Goal: Transaction & Acquisition: Purchase product/service

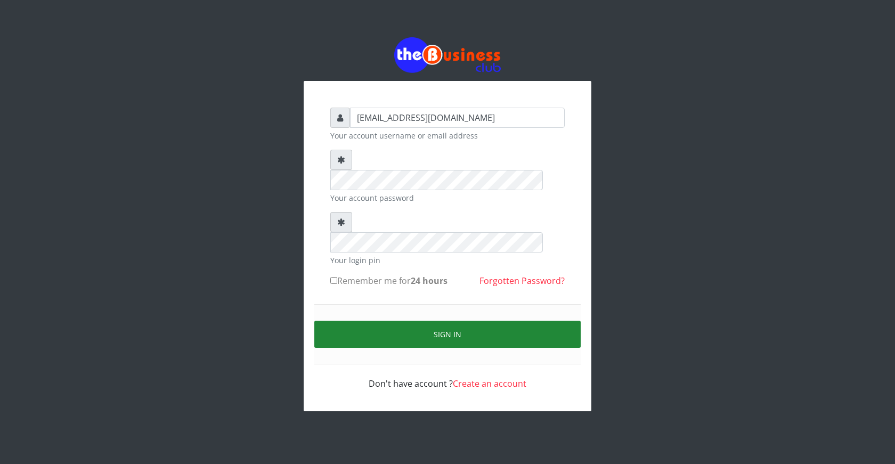
click at [447, 321] on button "Sign in" at bounding box center [447, 334] width 266 height 27
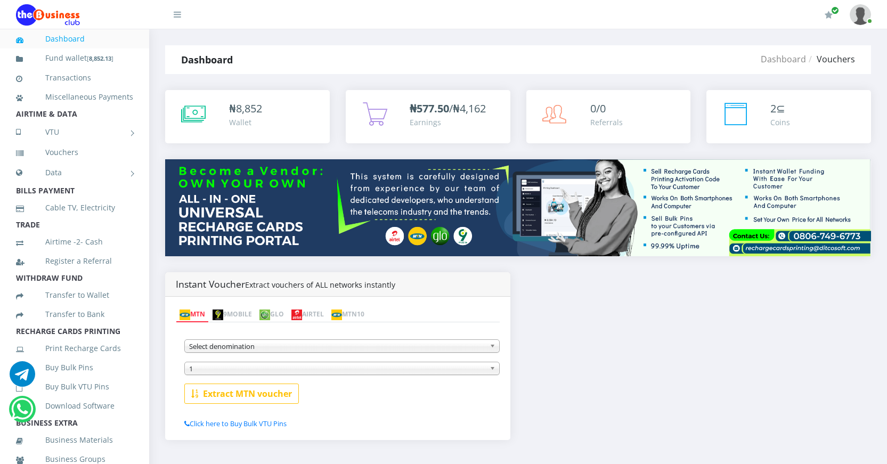
click at [328, 315] on link "AIRTEL" at bounding box center [308, 314] width 40 height 15
click at [314, 350] on span "Select denomination" at bounding box center [337, 346] width 296 height 13
click at [346, 350] on span "Select denomination" at bounding box center [337, 346] width 296 height 13
click at [446, 345] on span "Select denomination" at bounding box center [337, 346] width 296 height 13
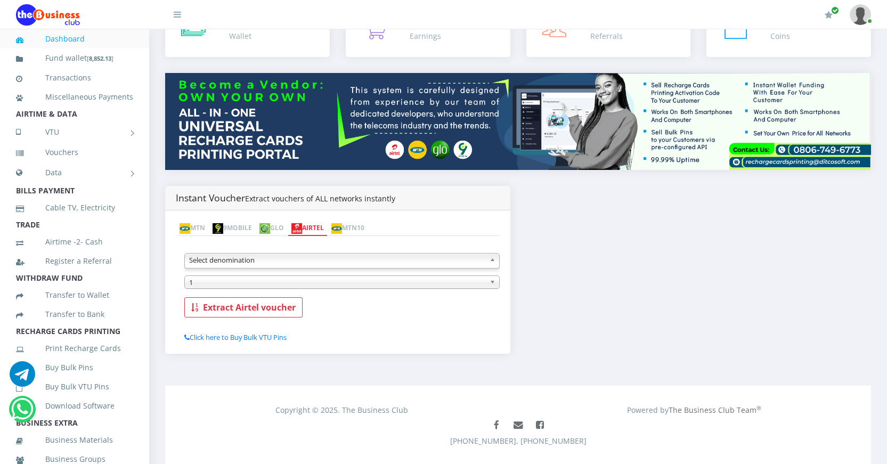
scroll to position [109, 0]
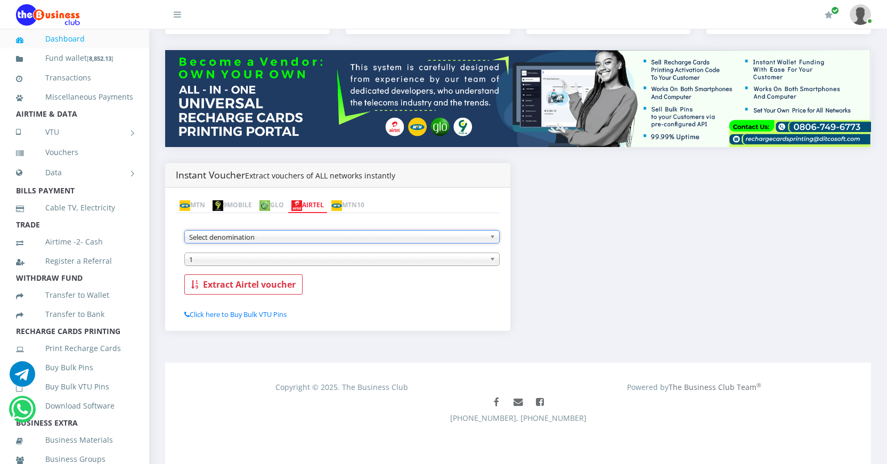
click at [483, 238] on span "Select denomination" at bounding box center [337, 237] width 296 height 13
click at [454, 235] on span "Select denomination" at bounding box center [337, 237] width 296 height 13
click at [396, 239] on span "Select denomination" at bounding box center [337, 237] width 296 height 13
click at [72, 37] on link "Dashboard" at bounding box center [74, 39] width 117 height 25
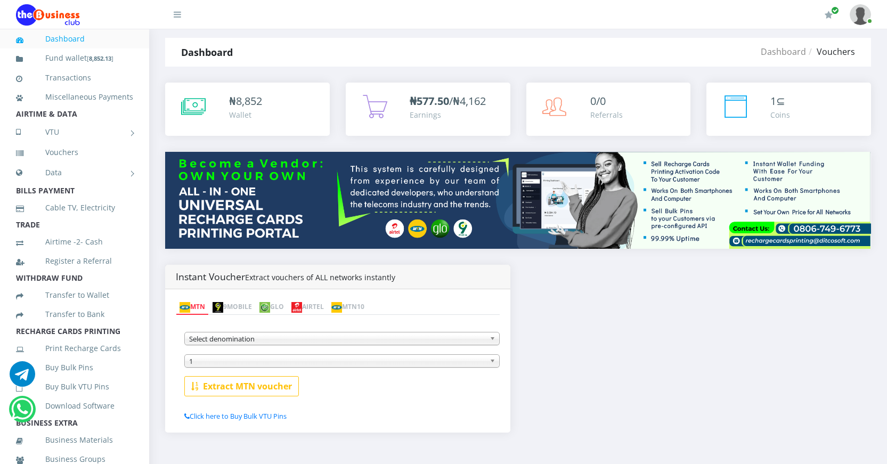
scroll to position [3, 0]
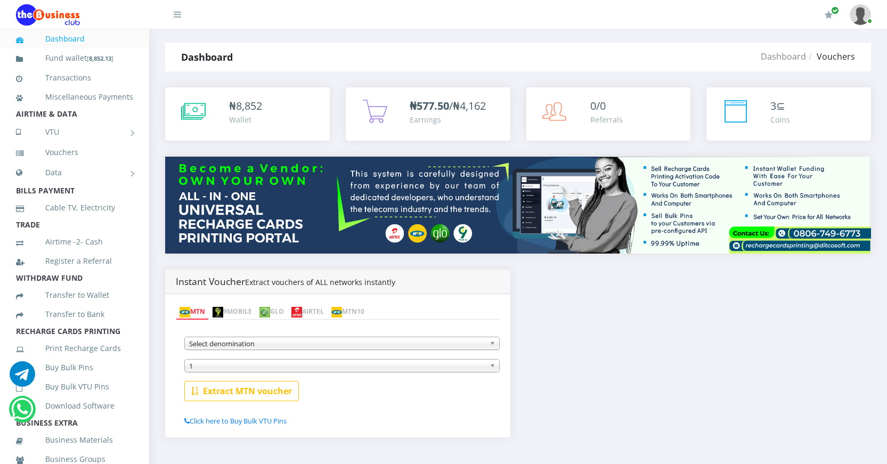
click at [302, 314] on img at bounding box center [296, 312] width 11 height 11
click at [380, 341] on span "Select denomination" at bounding box center [337, 343] width 296 height 13
click at [492, 345] on b at bounding box center [495, 343] width 10 height 12
click at [342, 315] on img at bounding box center [336, 312] width 11 height 11
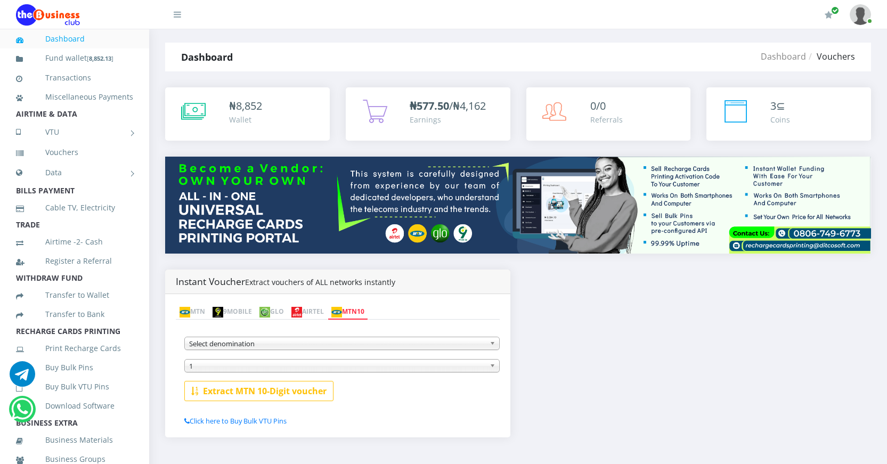
scroll to position [0, 0]
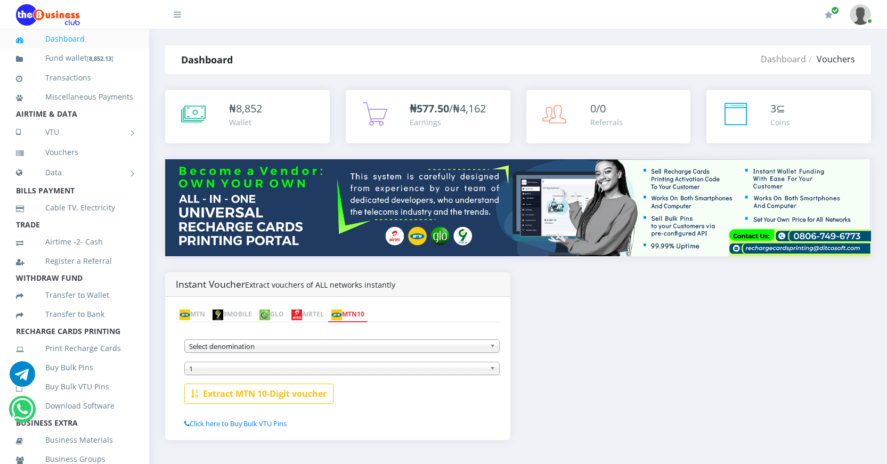
click at [430, 344] on span "Select denomination" at bounding box center [337, 346] width 296 height 13
click at [239, 346] on span "Select denomination" at bounding box center [337, 346] width 296 height 13
click at [328, 315] on link "AIRTEL" at bounding box center [308, 314] width 40 height 15
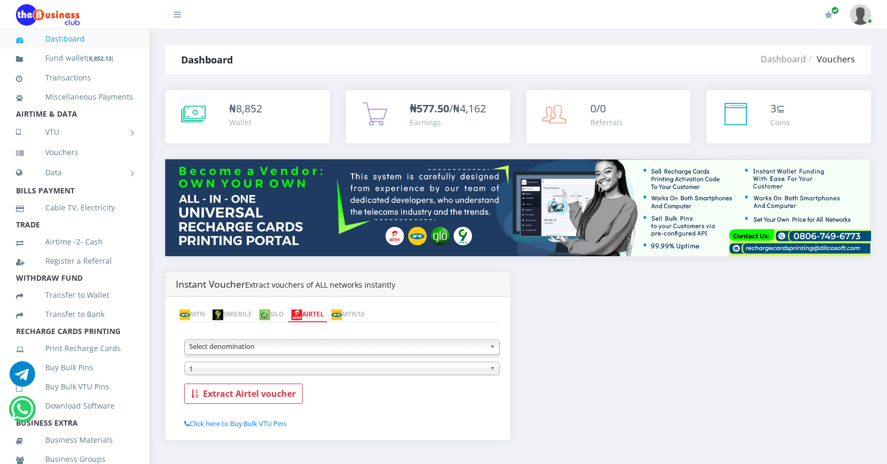
click at [275, 346] on span "Select denomination" at bounding box center [337, 346] width 296 height 13
click at [421, 351] on span "Select denomination" at bounding box center [337, 346] width 296 height 13
click at [394, 343] on span "Select denomination" at bounding box center [337, 346] width 296 height 13
click at [444, 344] on span "Select denomination" at bounding box center [337, 346] width 296 height 13
